Goal: Find contact information: Find contact information

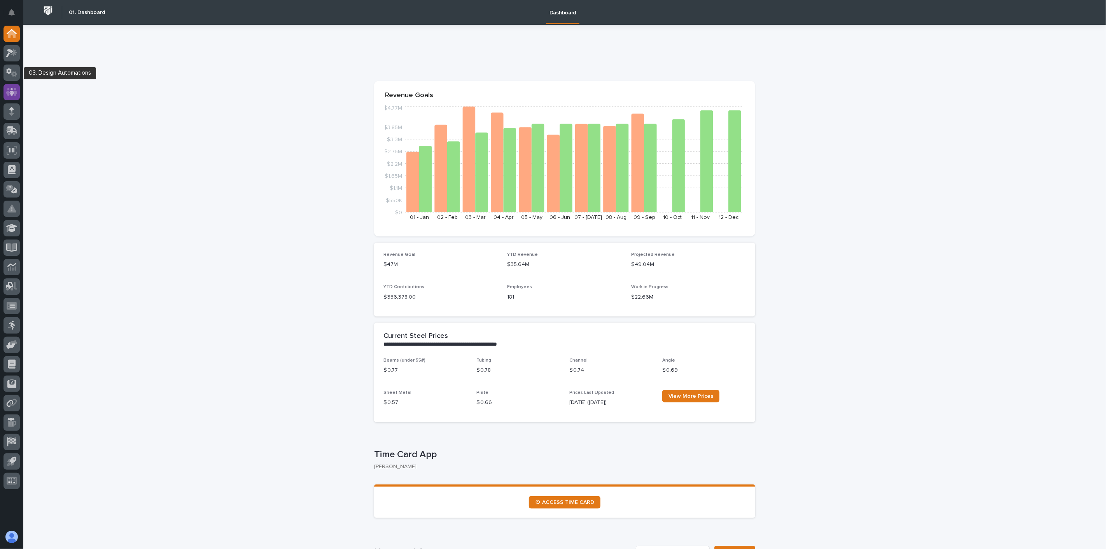
click at [10, 84] on div at bounding box center [11, 92] width 16 height 16
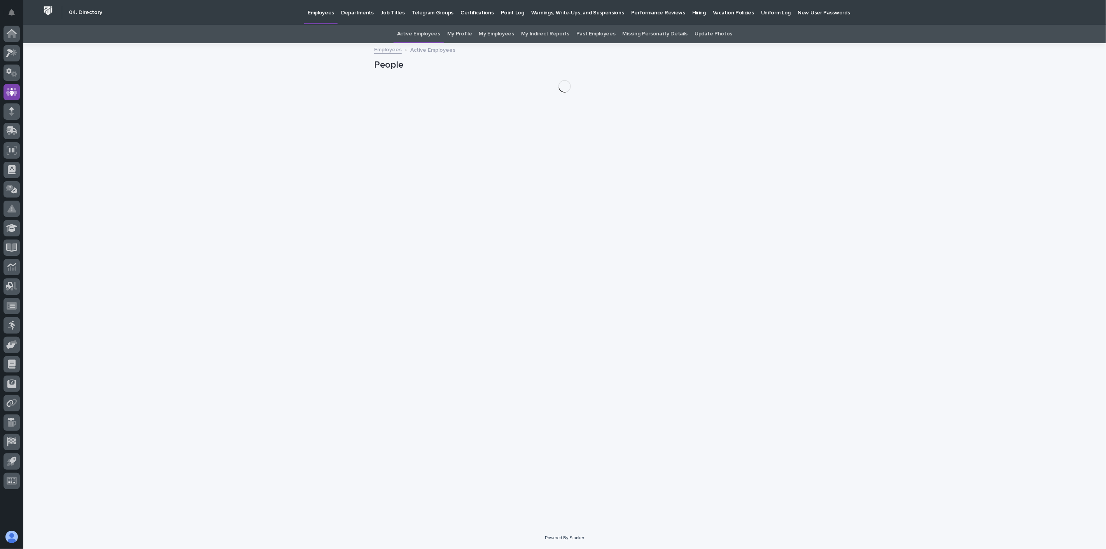
click at [689, 13] on div "Hiring" at bounding box center [699, 8] width 21 height 16
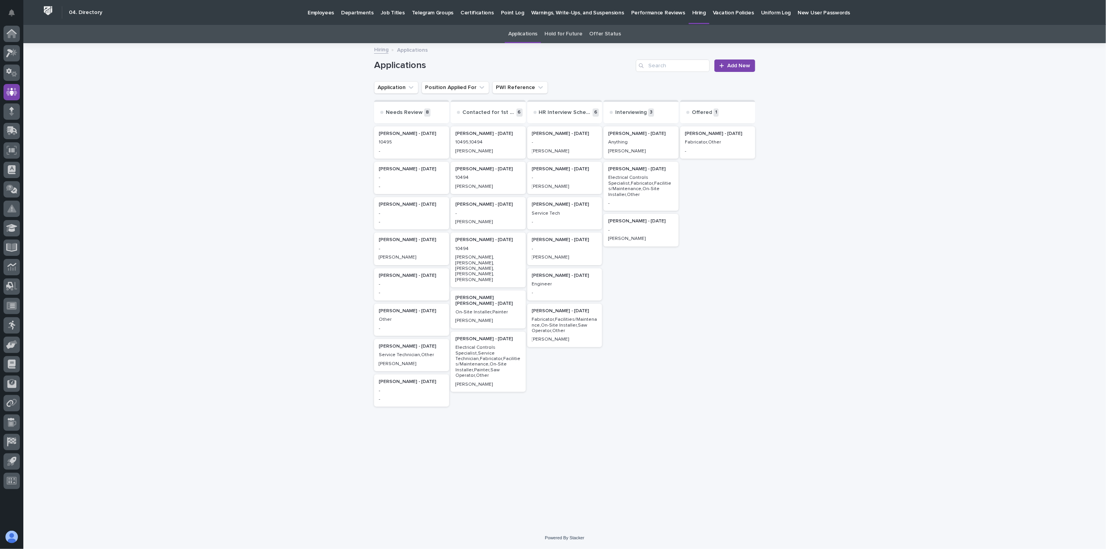
click at [717, 144] on p "Fabricator,Other" at bounding box center [718, 142] width 66 height 5
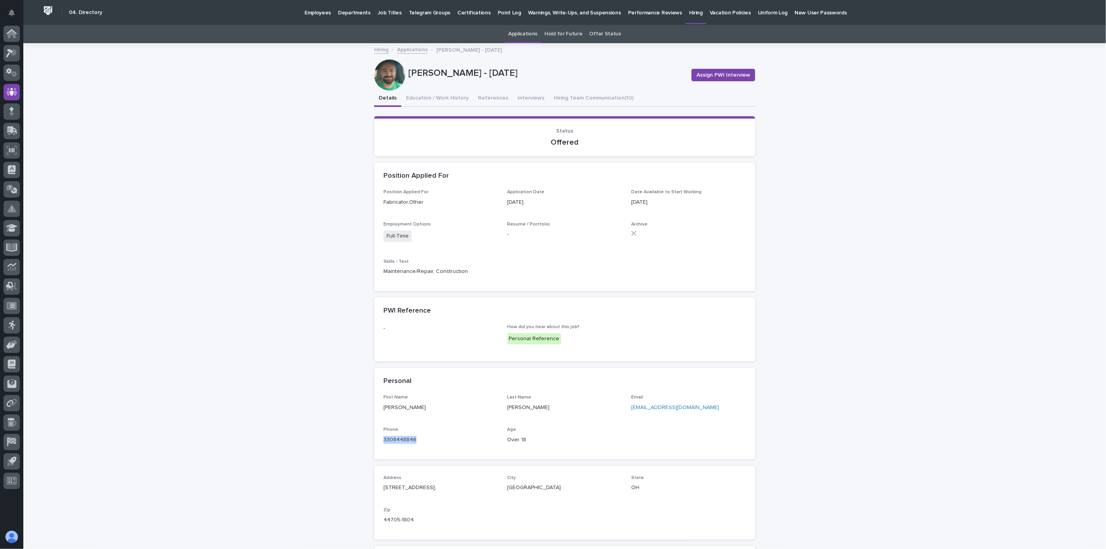
drag, startPoint x: 425, startPoint y: 443, endPoint x: 367, endPoint y: 441, distance: 57.6
click at [370, 441] on div "Loading... Saving… Loading... Saving… [PERSON_NAME] - [DATE] Assign PWI Intervi…" at bounding box center [564, 337] width 389 height 587
copy link "3308448846"
drag, startPoint x: 697, startPoint y: 408, endPoint x: 625, endPoint y: 410, distance: 72.4
click at [625, 410] on div "First Name [PERSON_NAME] Last Name [PERSON_NAME] [EMAIL_ADDRESS][DOMAIN_NAME] P…" at bounding box center [564, 422] width 362 height 55
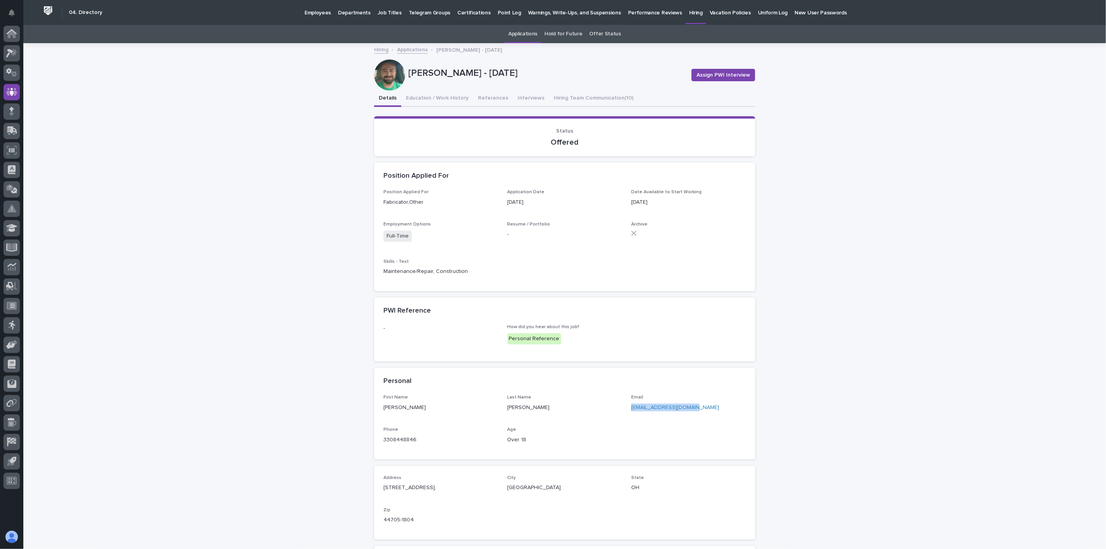
copy link "[EMAIL_ADDRESS][DOMAIN_NAME]"
click at [14, 268] on icon at bounding box center [11, 266] width 9 height 9
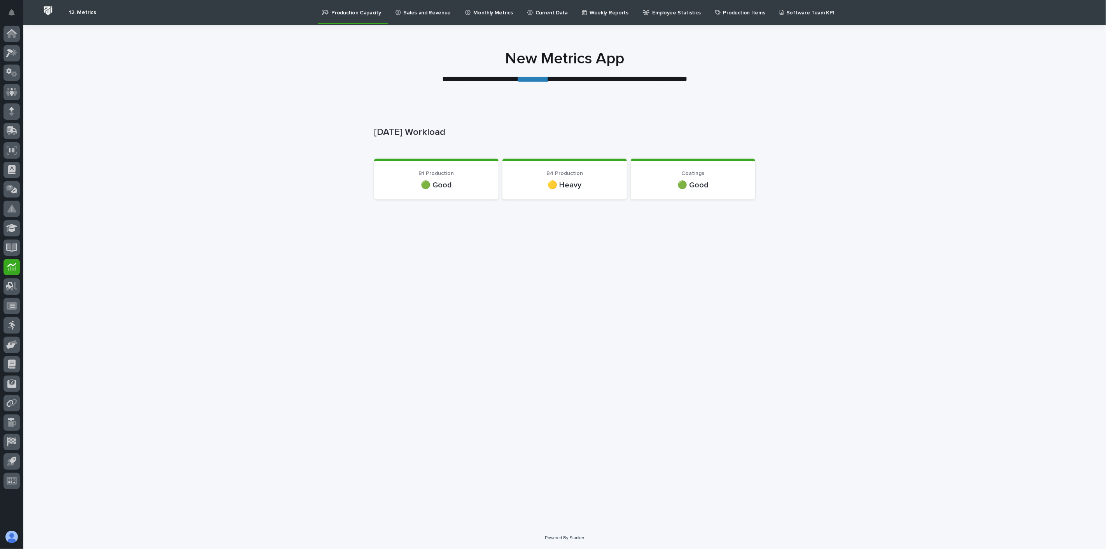
click at [537, 11] on p "Current Data" at bounding box center [551, 8] width 32 height 16
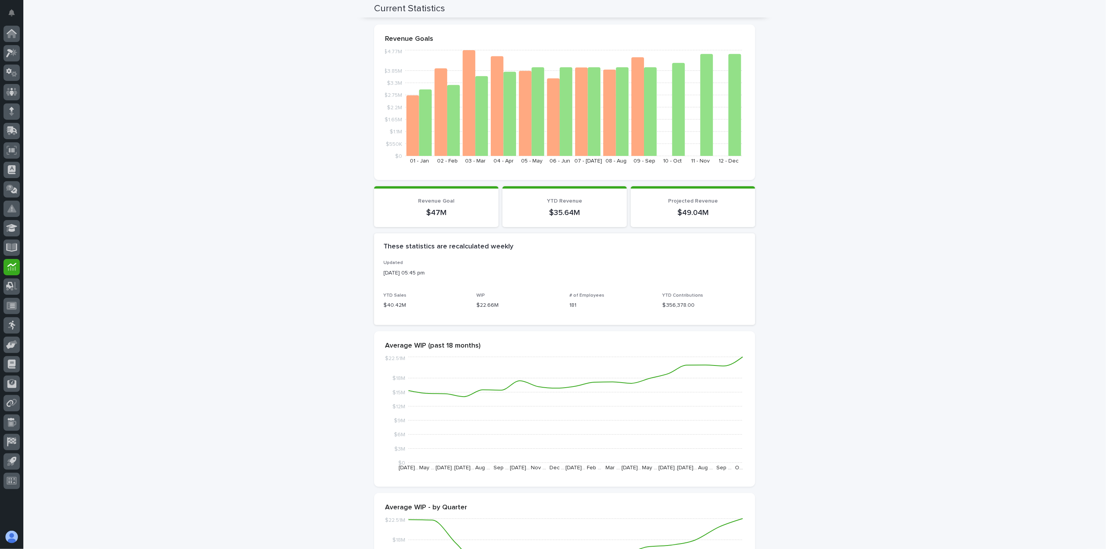
scroll to position [72, 0]
click at [9, 95] on icon at bounding box center [11, 91] width 11 height 9
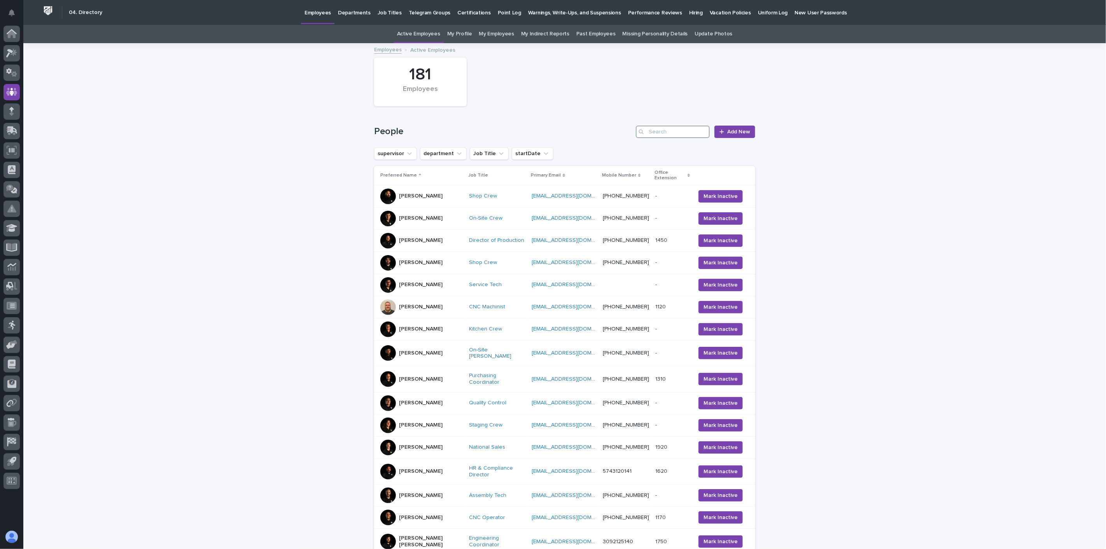
click at [670, 133] on input "Search" at bounding box center [673, 132] width 74 height 12
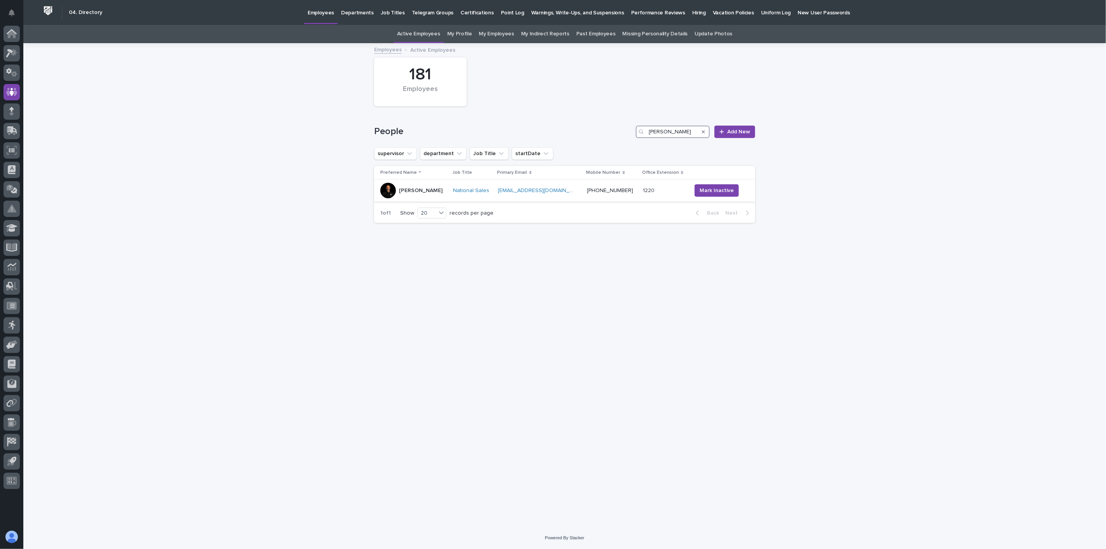
type input "[PERSON_NAME]"
click at [437, 199] on td "[PERSON_NAME]" at bounding box center [412, 191] width 76 height 22
